Goal: Information Seeking & Learning: Learn about a topic

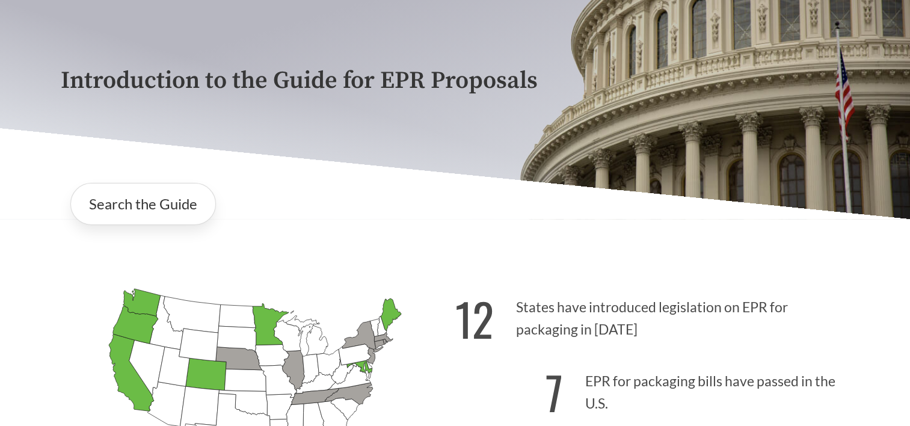
scroll to position [180, 0]
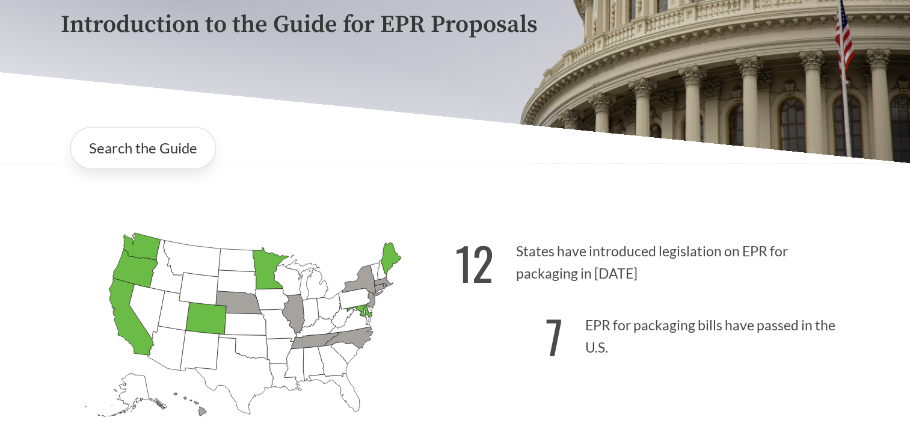
click at [532, 257] on p "12 States have introduced legislation on EPR for packaging in [DATE]" at bounding box center [652, 259] width 394 height 74
drag, startPoint x: 532, startPoint y: 257, endPoint x: 520, endPoint y: 289, distance: 34.1
click at [520, 289] on p "12 States have introduced legislation on EPR for packaging in [DATE]" at bounding box center [652, 259] width 394 height 74
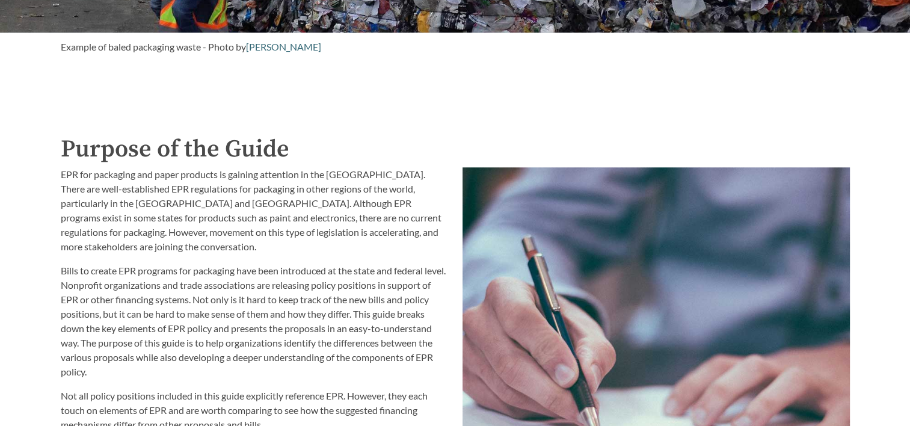
scroll to position [1203, 0]
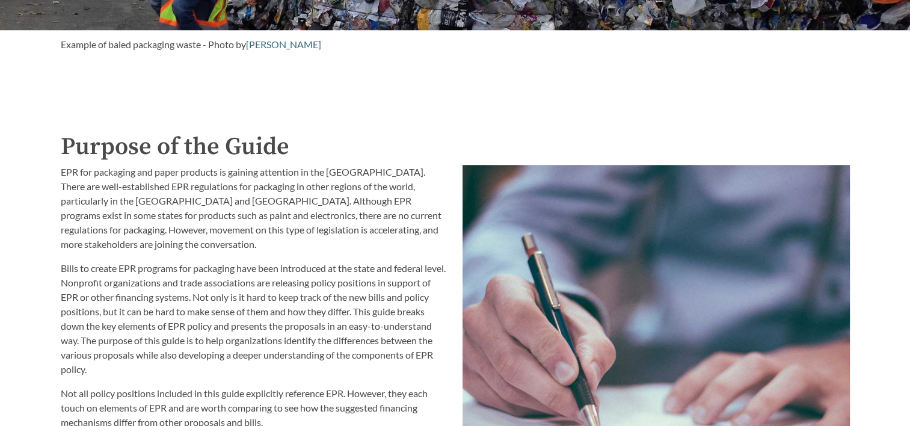
click at [258, 310] on p "Bills to create EPR programs for packaging have been introduced at the state an…" at bounding box center [254, 318] width 387 height 115
click at [257, 310] on p "Bills to create EPR programs for packaging have been introduced at the state an…" at bounding box center [254, 318] width 387 height 115
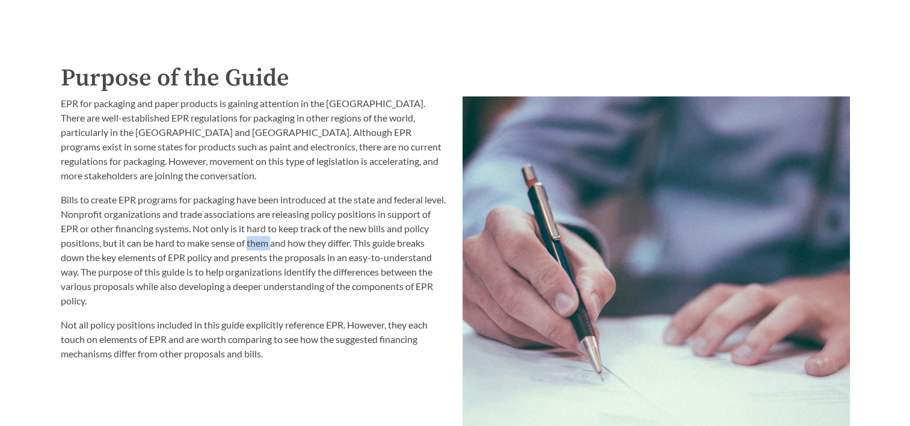
scroll to position [1323, 0]
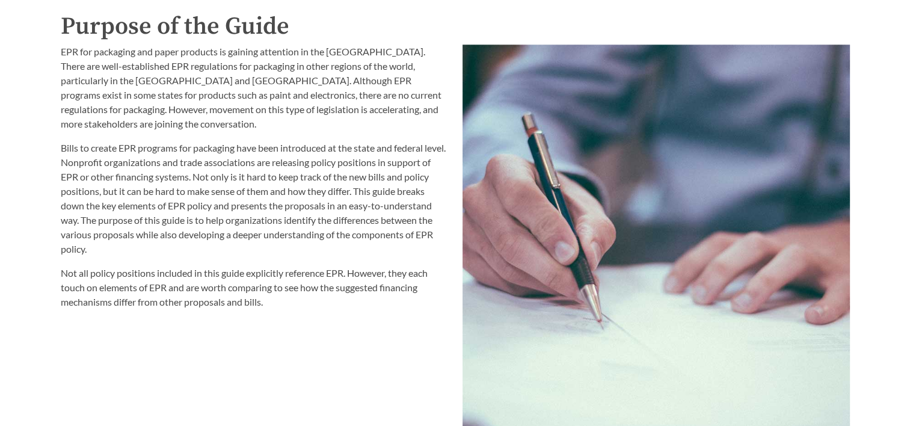
click at [252, 296] on p "Not all policy positions included in this guide explicitly reference EPR. Howev…" at bounding box center [254, 287] width 387 height 43
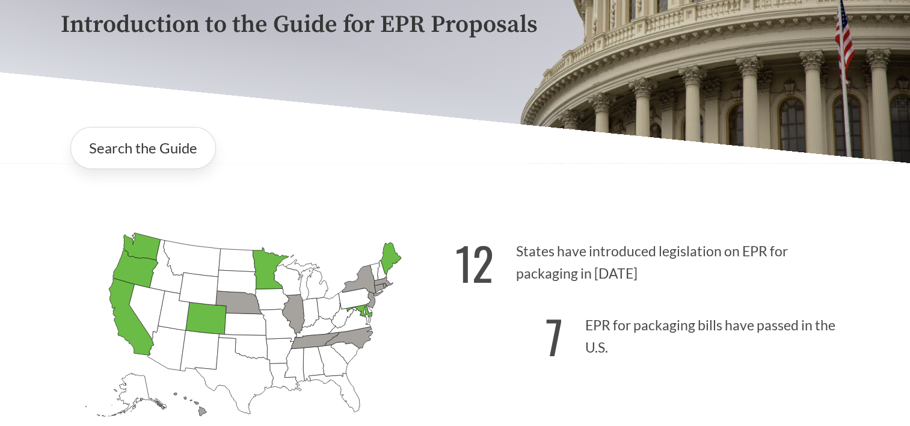
scroll to position [0, 0]
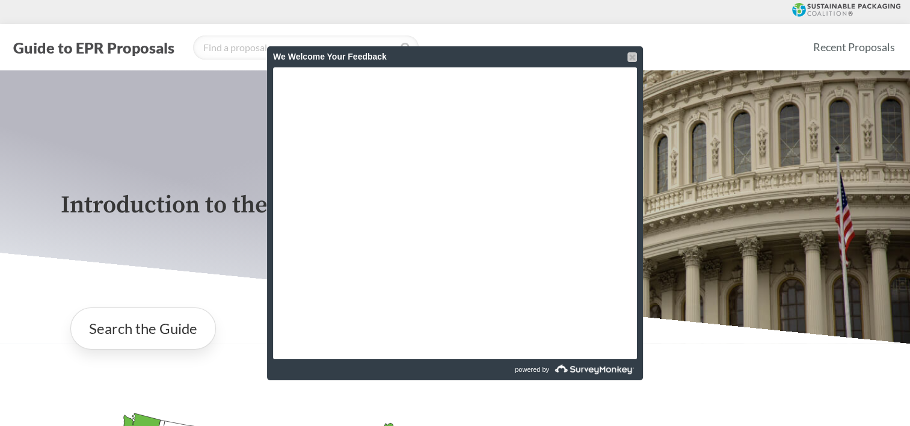
click at [632, 57] on div at bounding box center [632, 57] width 10 height 10
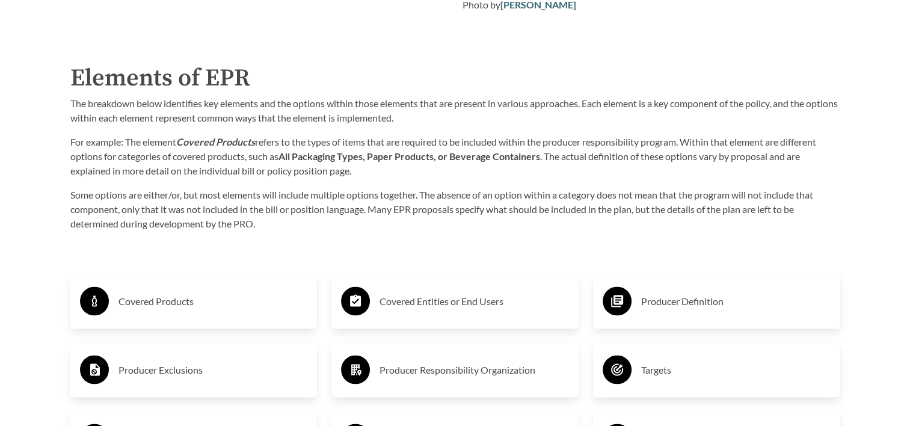
scroll to position [1984, 0]
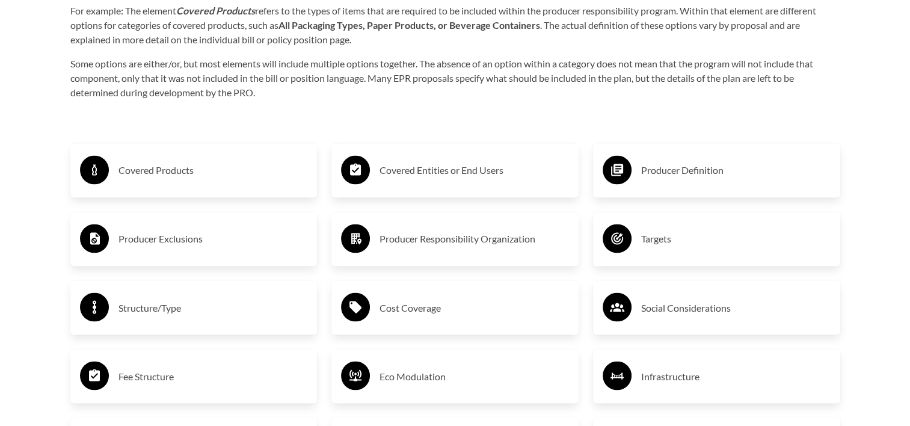
click at [415, 238] on h3 "Producer Responsibility Organization" at bounding box center [473, 238] width 189 height 19
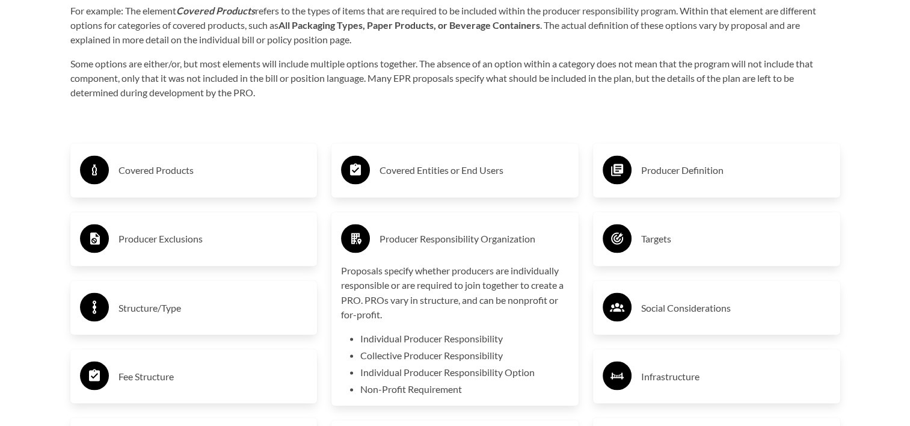
click at [171, 167] on h3 "Covered Products" at bounding box center [212, 170] width 189 height 19
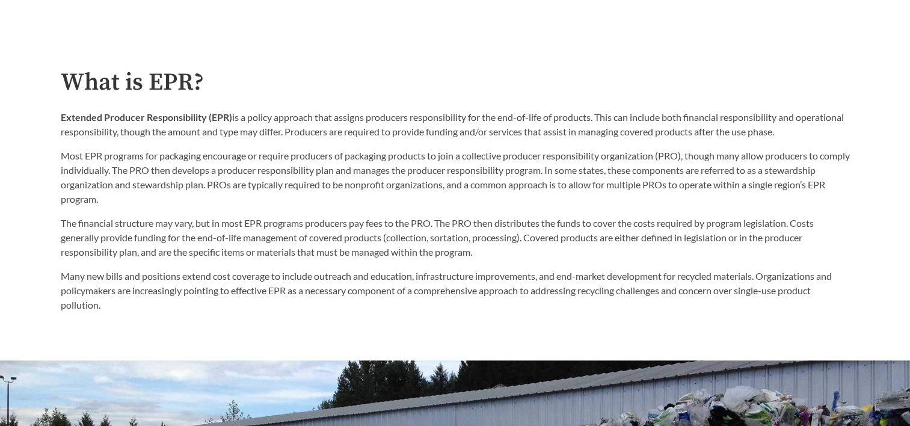
scroll to position [661, 0]
